Goal: Task Accomplishment & Management: Manage account settings

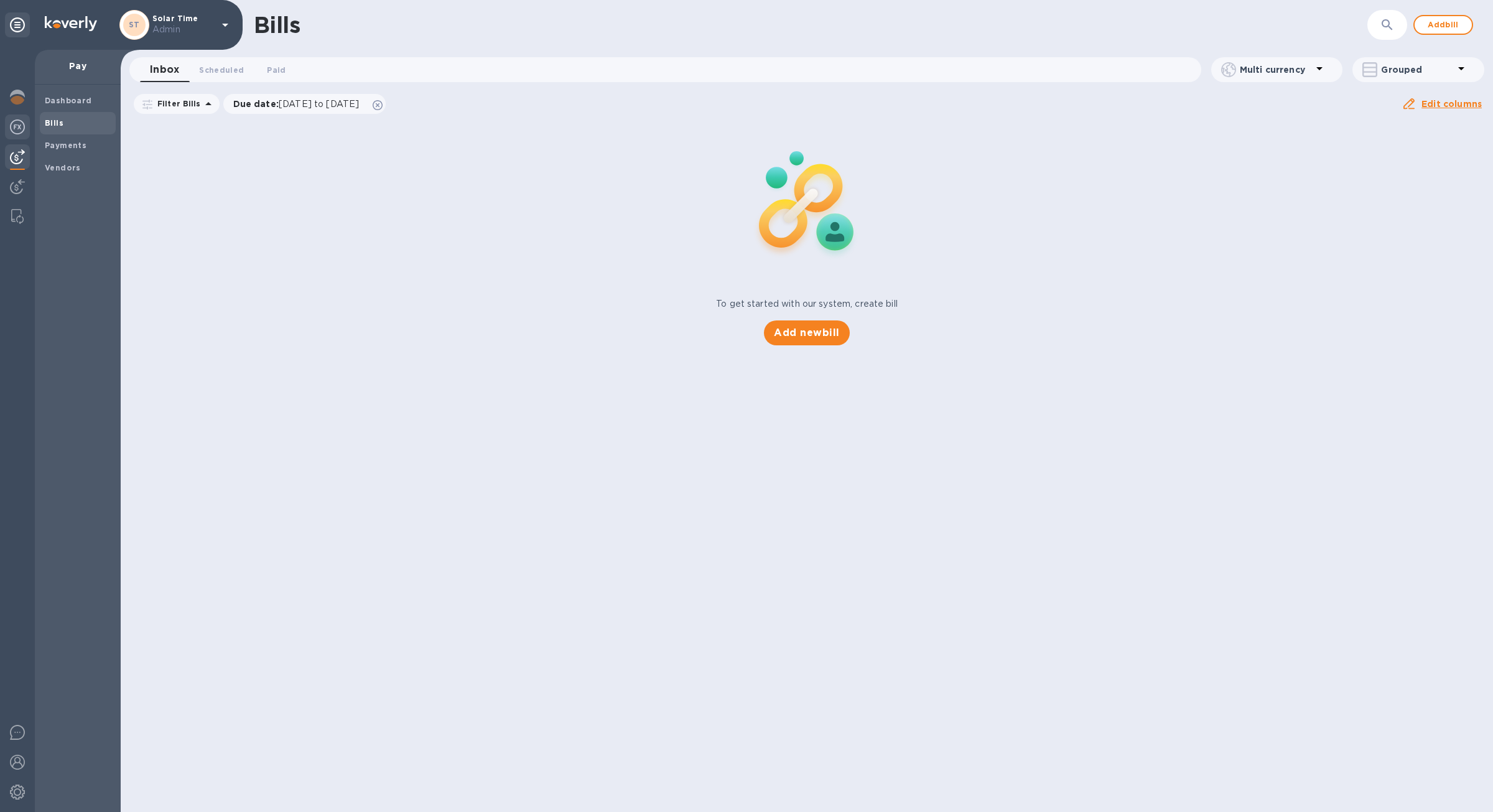
click at [18, 129] on img at bounding box center [17, 127] width 15 height 15
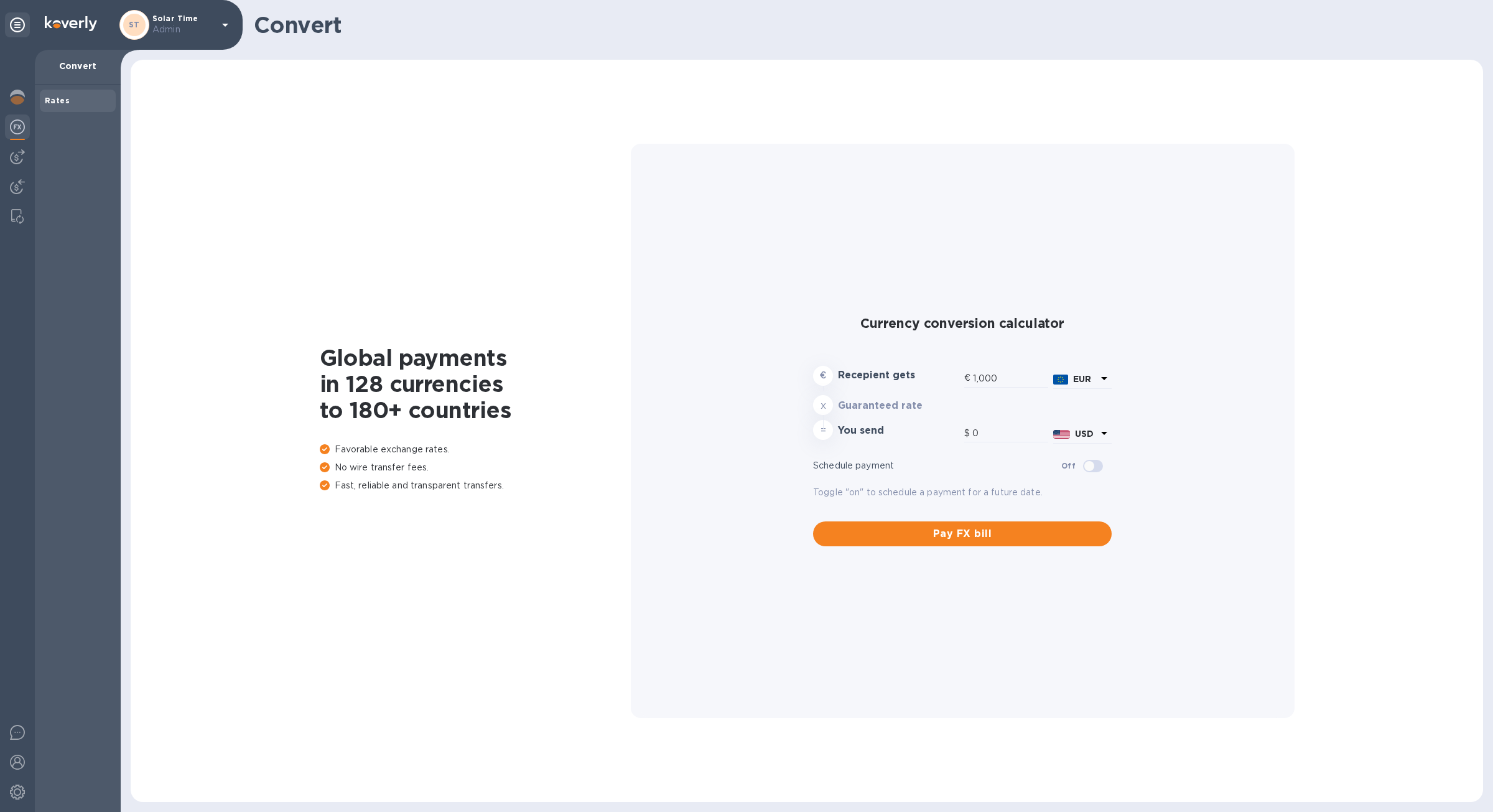
type input "1,179.51"
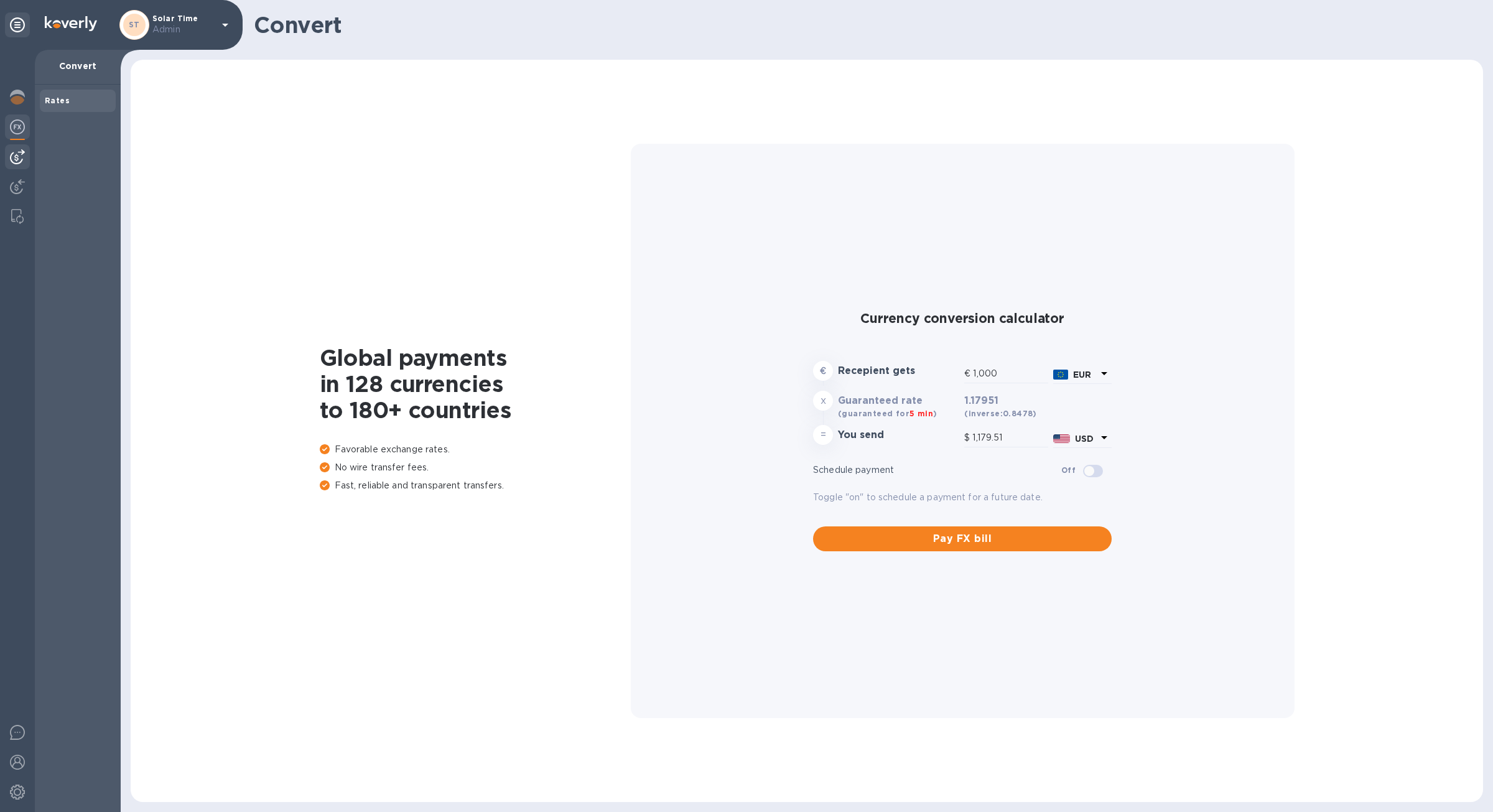
click at [19, 162] on img at bounding box center [17, 157] width 15 height 15
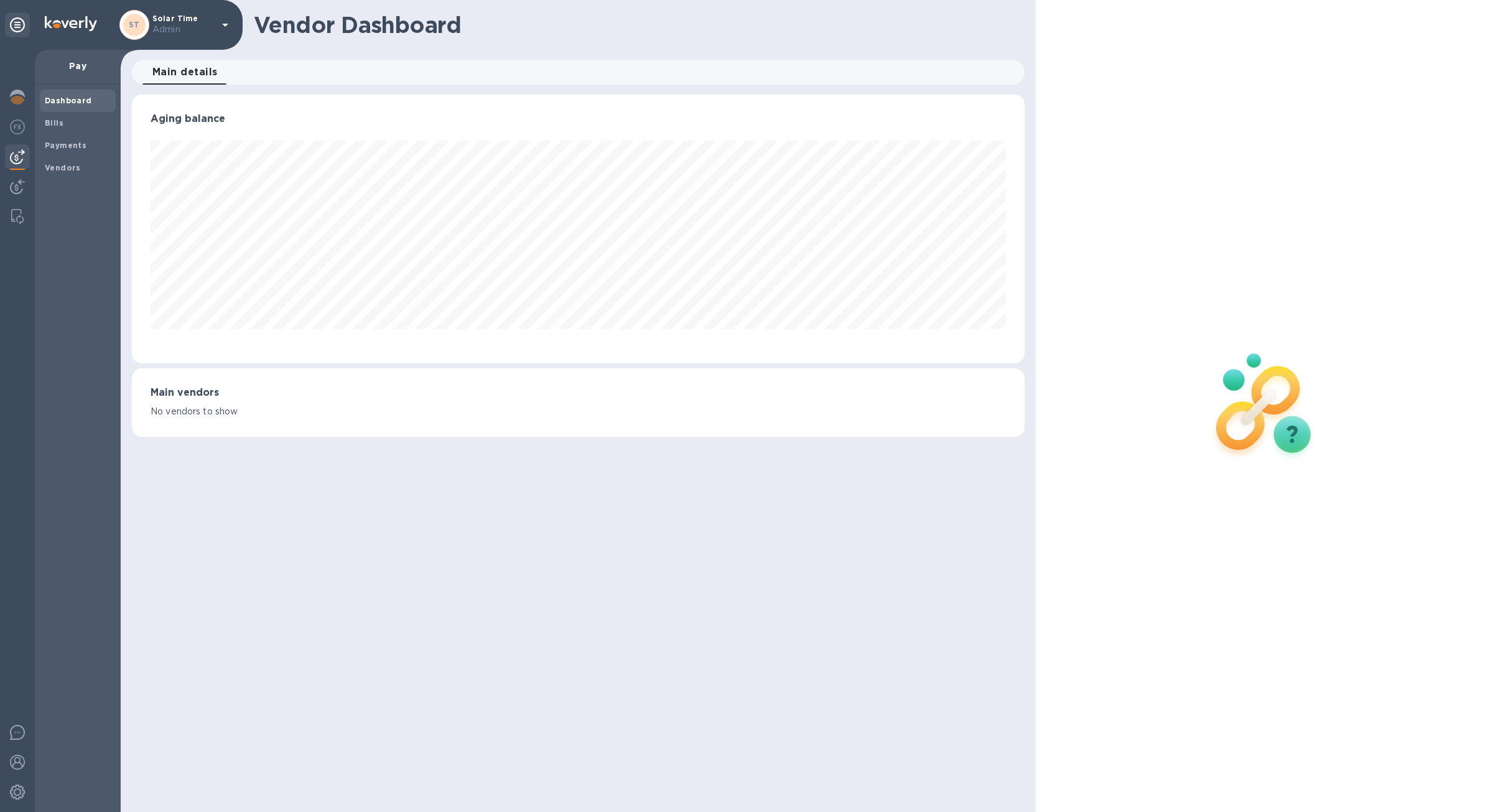
scroll to position [269, 892]
click at [78, 130] on div "Bills" at bounding box center [78, 123] width 76 height 22
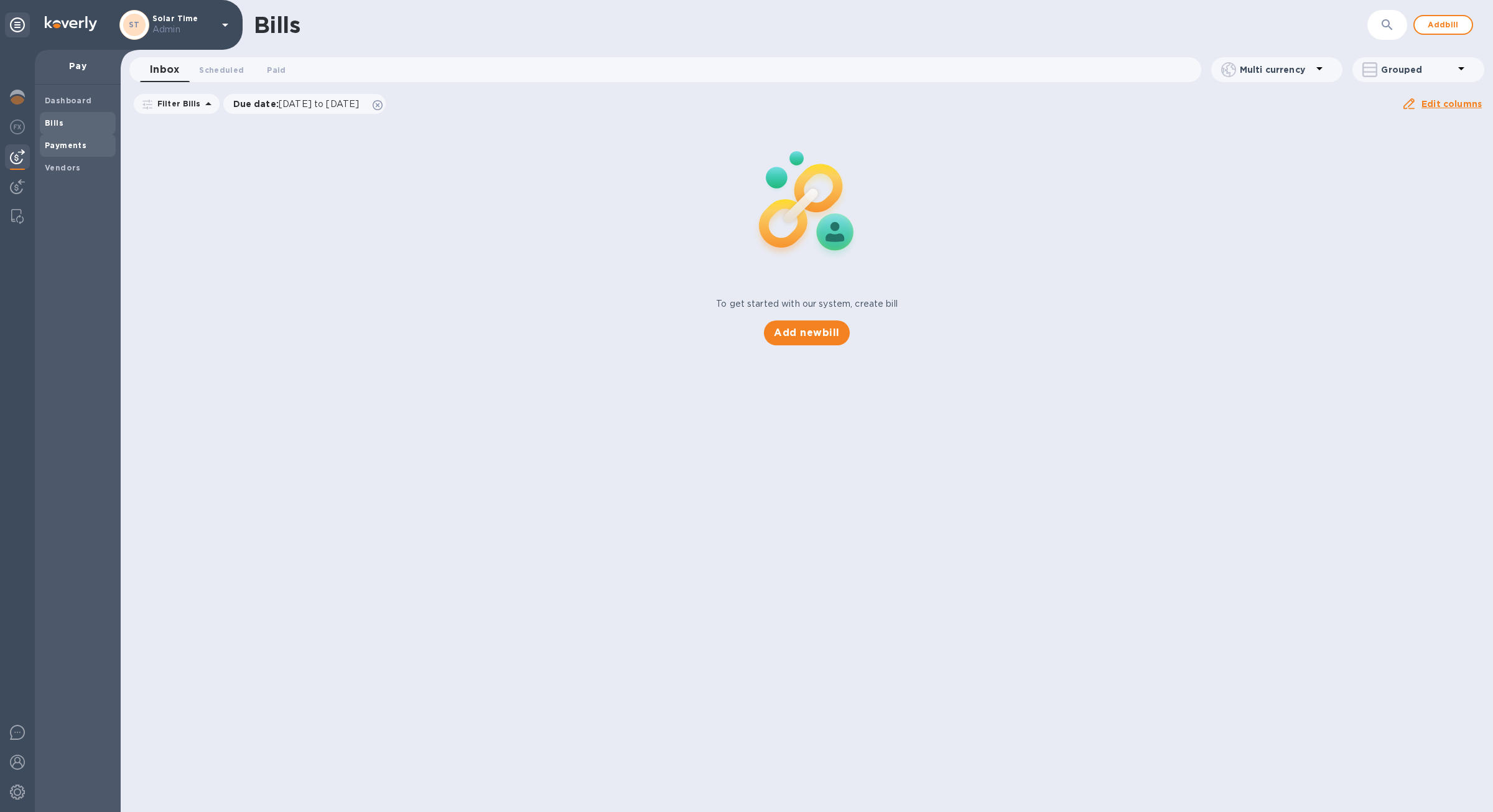
click at [78, 142] on b "Payments" at bounding box center [66, 145] width 41 height 10
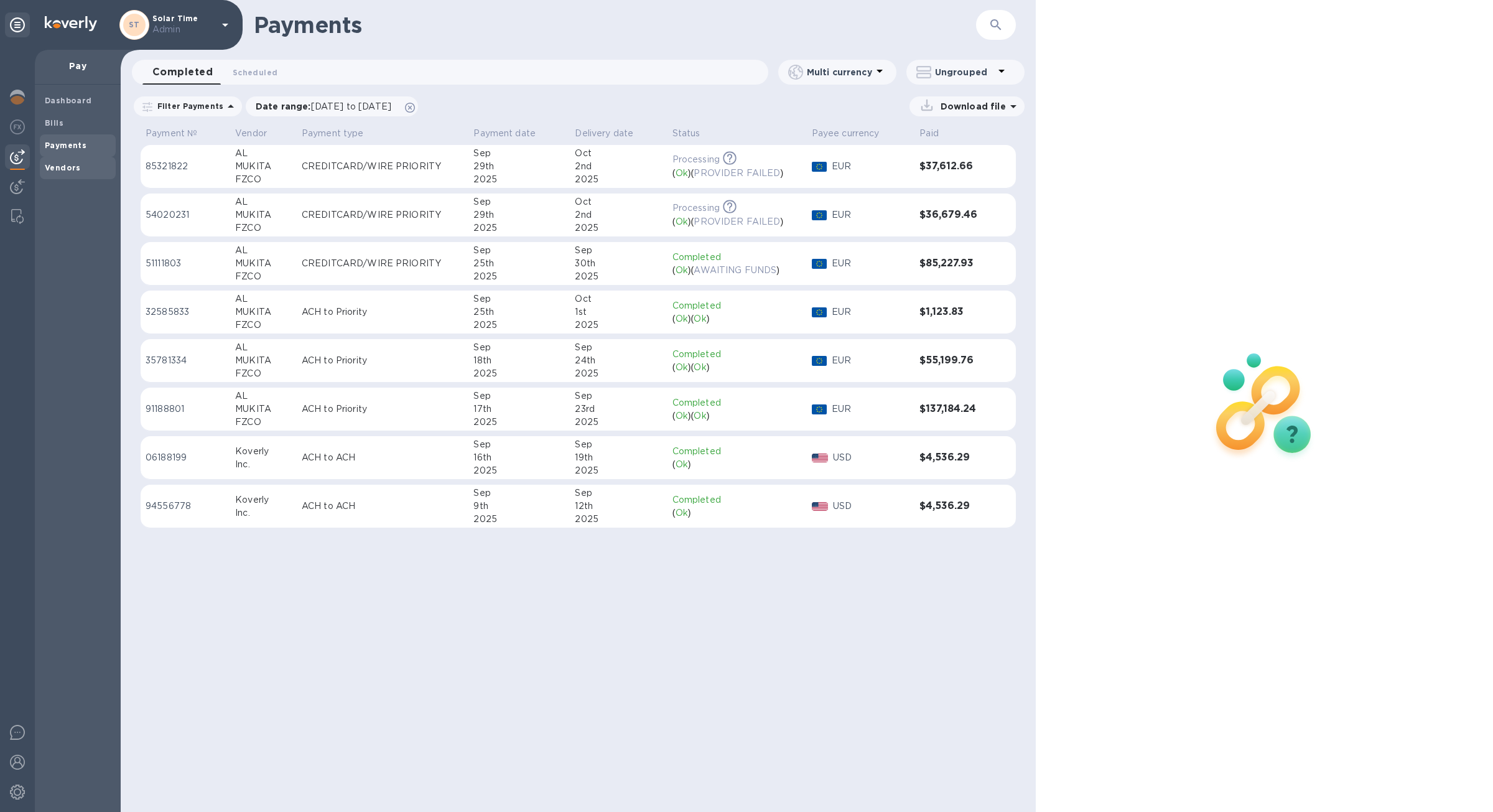
click at [72, 164] on b "Vendors" at bounding box center [63, 167] width 36 height 10
